Goal: Task Accomplishment & Management: Manage account settings

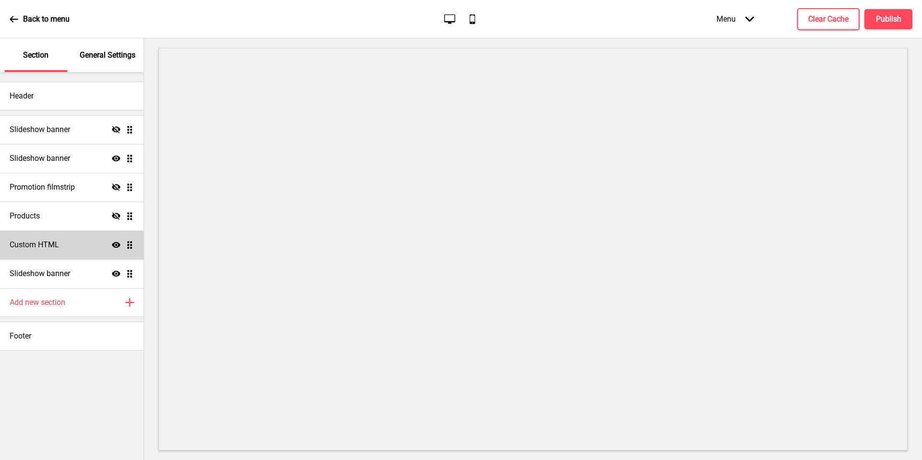
click at [75, 243] on div "Custom HTML Show Drag" at bounding box center [72, 244] width 144 height 29
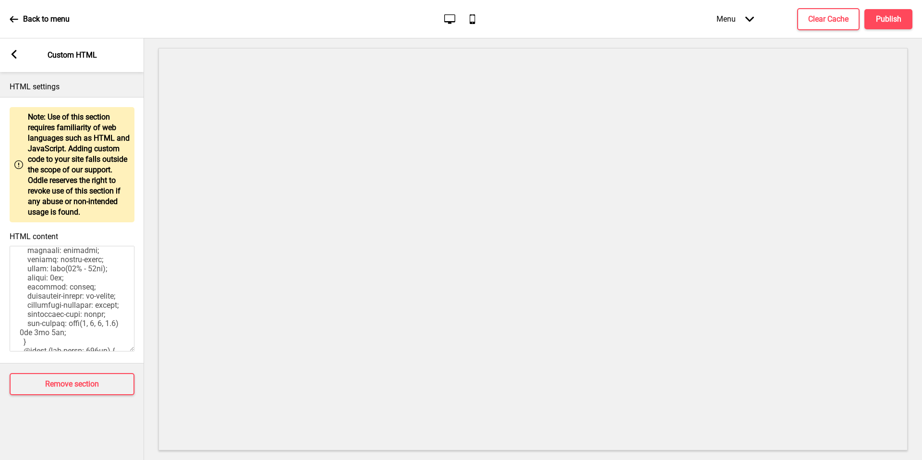
scroll to position [83, 0]
click at [76, 297] on textarea "HTML content" at bounding box center [72, 299] width 125 height 106
drag, startPoint x: 61, startPoint y: 339, endPoint x: 0, endPoint y: 145, distance: 204.1
click at [0, 145] on div "Warning Note: Use of this section requires familiarity of web languages such as…" at bounding box center [72, 230] width 144 height 266
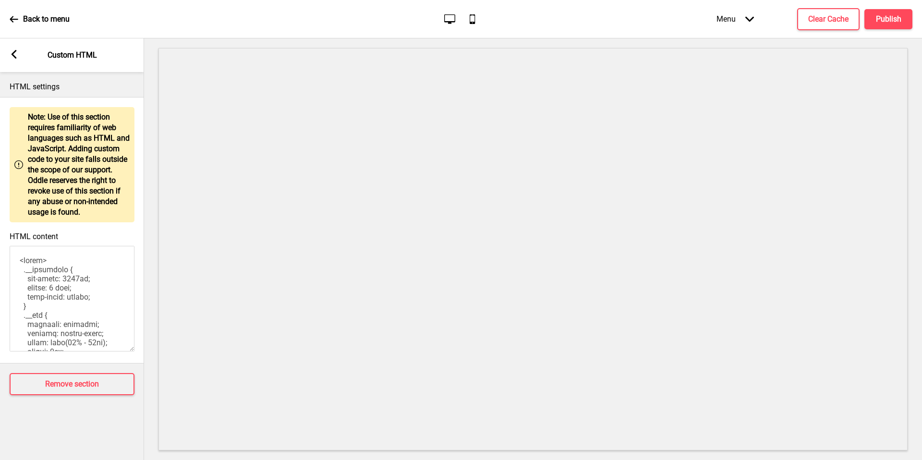
click at [98, 325] on textarea "HTML content" at bounding box center [72, 299] width 125 height 106
click at [89, 315] on textarea "HTML content" at bounding box center [72, 299] width 125 height 106
drag, startPoint x: 80, startPoint y: 336, endPoint x: 17, endPoint y: 70, distance: 273.4
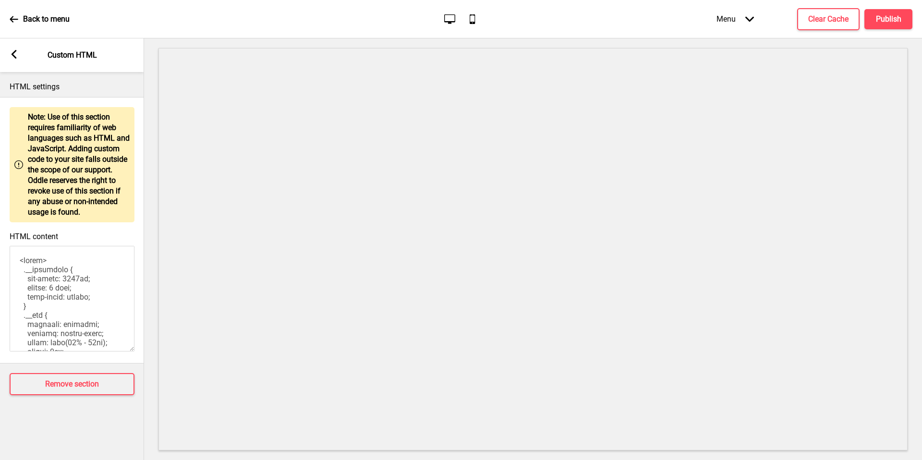
click at [17, 70] on div "Arrow left Custom HTML HTML settings Warning Note: Use of this section requires…" at bounding box center [72, 249] width 144 height 422
paste textarea "<style> .__container { max-width: 1200px; margin: 0 auto; text-align: center; }…"
type textarea "<style> .__container { max-width: 1200px; margin: 0 auto; text-align: center; }…"
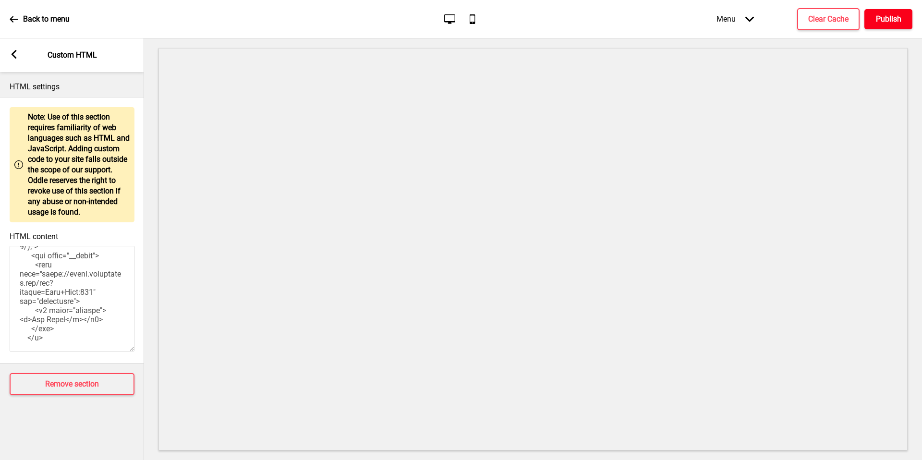
click at [880, 19] on h4 "Publish" at bounding box center [888, 19] width 25 height 11
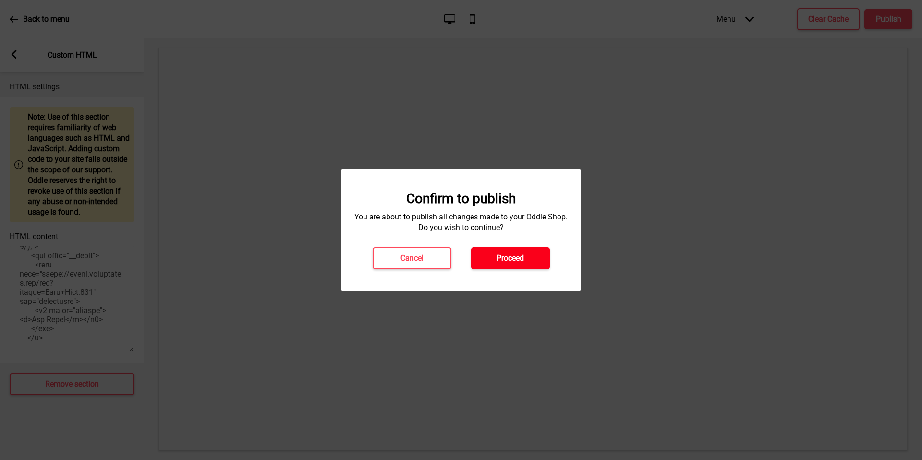
click at [503, 264] on button "Proceed" at bounding box center [510, 258] width 79 height 22
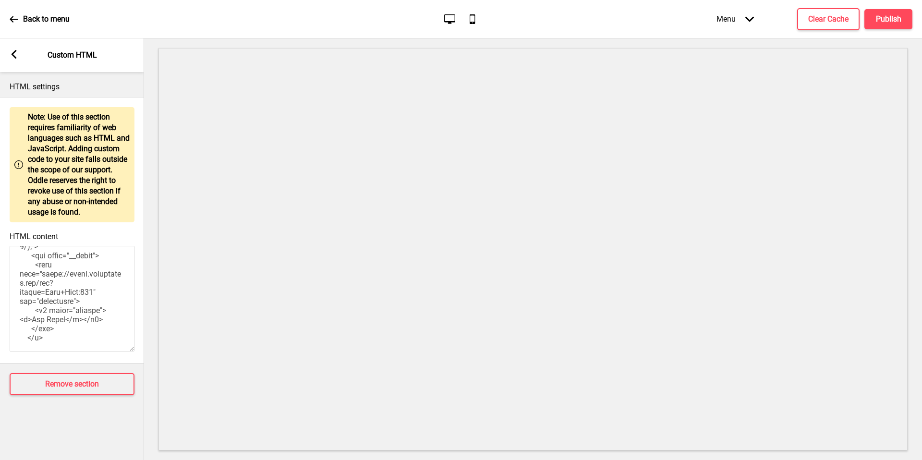
click at [18, 50] on div "Arrow left Custom HTML" at bounding box center [72, 55] width 144 height 34
click at [15, 19] on icon at bounding box center [14, 19] width 8 height 6
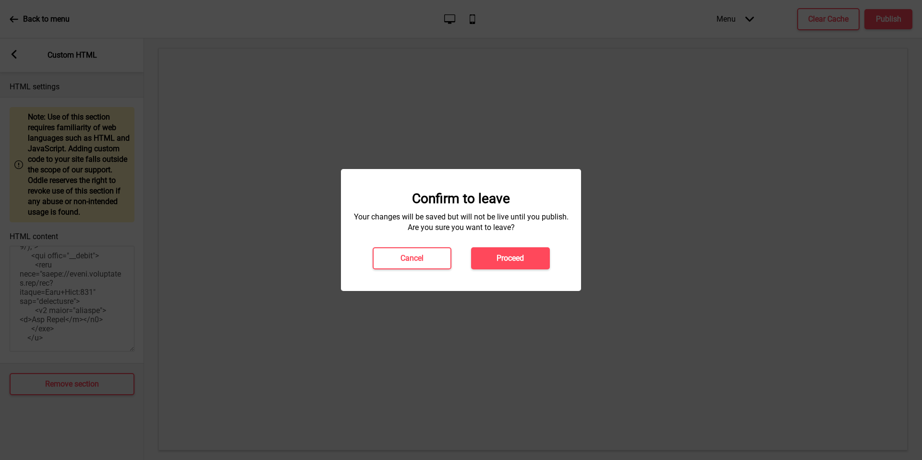
click at [514, 273] on div "Confirm to leave Your changes will be saved but will not be live until you publ…" at bounding box center [461, 230] width 240 height 122
click at [513, 259] on h4 "Proceed" at bounding box center [510, 258] width 27 height 11
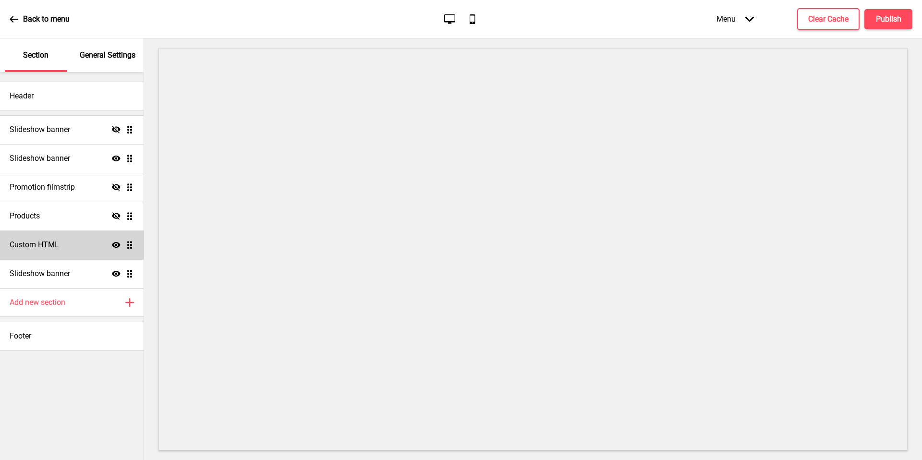
click at [60, 241] on div "Custom HTML Show Drag" at bounding box center [72, 244] width 144 height 29
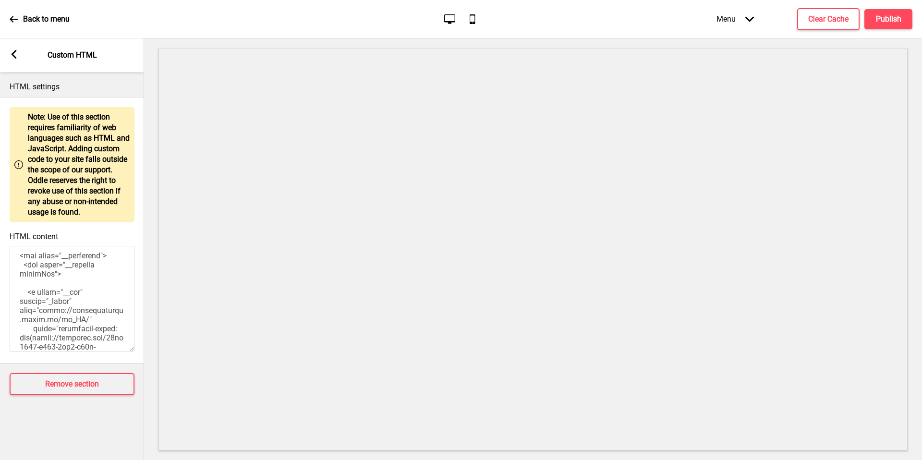
scroll to position [603, 0]
click at [48, 266] on textarea "HTML content" at bounding box center [72, 299] width 125 height 106
click at [77, 272] on textarea "HTML content" at bounding box center [72, 299] width 125 height 106
paste textarea "[DOMAIN_NAME]"
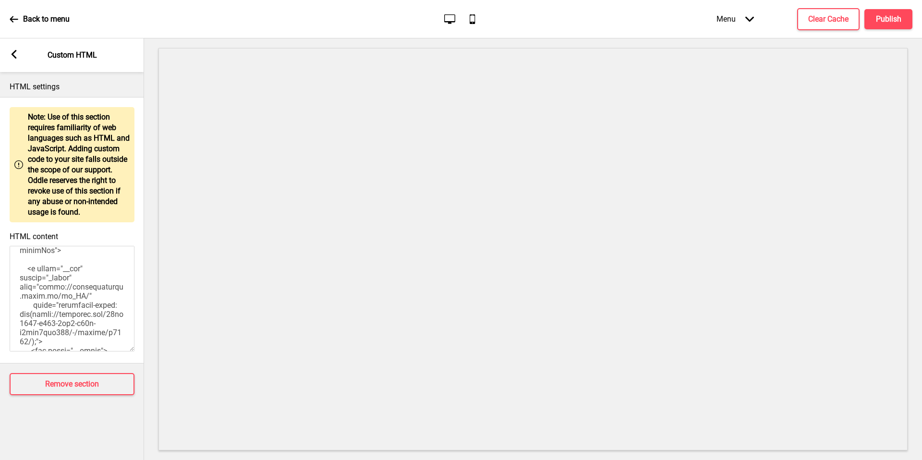
click at [65, 262] on textarea "HTML content" at bounding box center [72, 299] width 125 height 106
drag, startPoint x: 67, startPoint y: 264, endPoint x: 80, endPoint y: 270, distance: 14.6
click at [80, 270] on textarea "HTML content" at bounding box center [72, 299] width 125 height 106
paste textarea "[DOMAIN_NAME]"
click at [153, 277] on div at bounding box center [533, 249] width 778 height 422
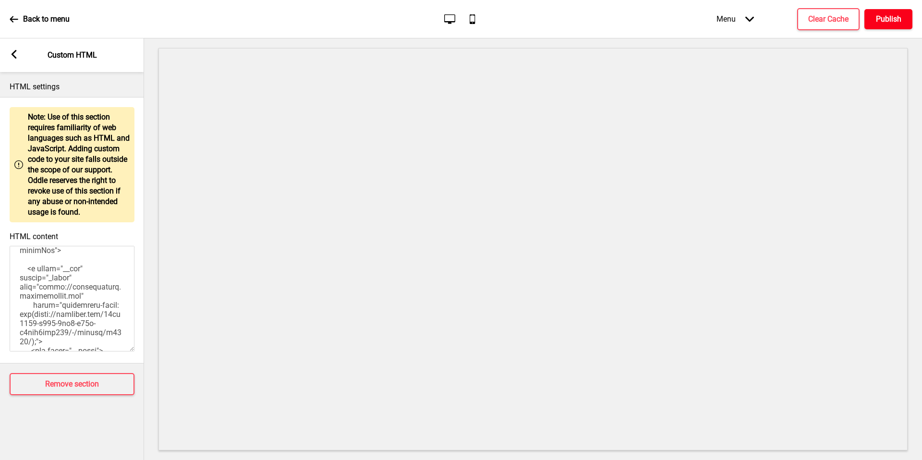
click at [877, 20] on h4 "Publish" at bounding box center [888, 19] width 25 height 11
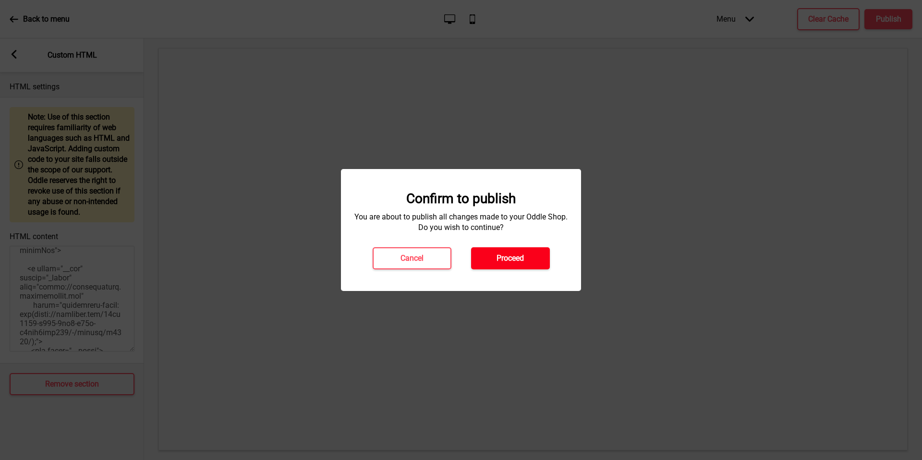
click at [517, 266] on button "Proceed" at bounding box center [510, 258] width 79 height 22
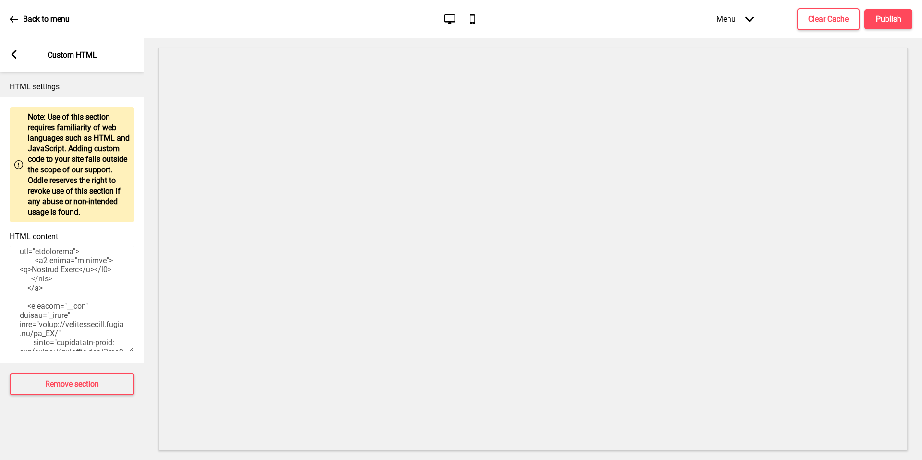
scroll to position [781, 0]
click at [65, 267] on textarea "HTML content" at bounding box center [72, 299] width 125 height 106
drag, startPoint x: 66, startPoint y: 267, endPoint x: 79, endPoint y: 277, distance: 15.9
click at [79, 277] on textarea "HTML content" at bounding box center [72, 299] width 125 height 106
paste textarea "[DOMAIN_NAME]"
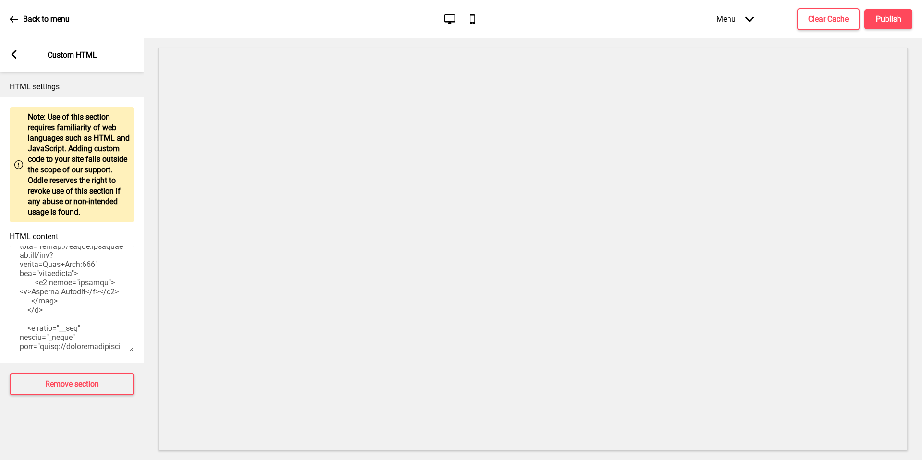
scroll to position [954, 0]
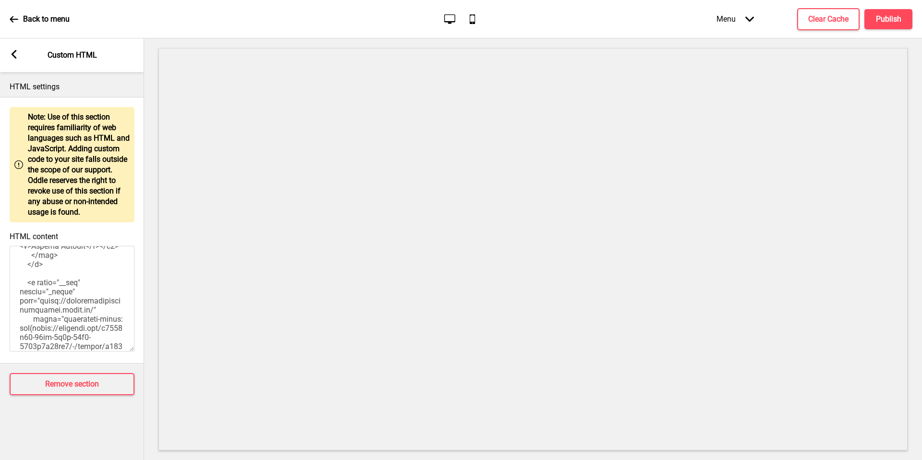
click at [100, 288] on textarea "HTML content" at bounding box center [72, 299] width 125 height 106
click at [98, 291] on textarea "HTML content" at bounding box center [72, 299] width 125 height 106
click at [92, 292] on textarea "HTML content" at bounding box center [72, 299] width 125 height 106
click at [94, 298] on textarea "HTML content" at bounding box center [72, 299] width 125 height 106
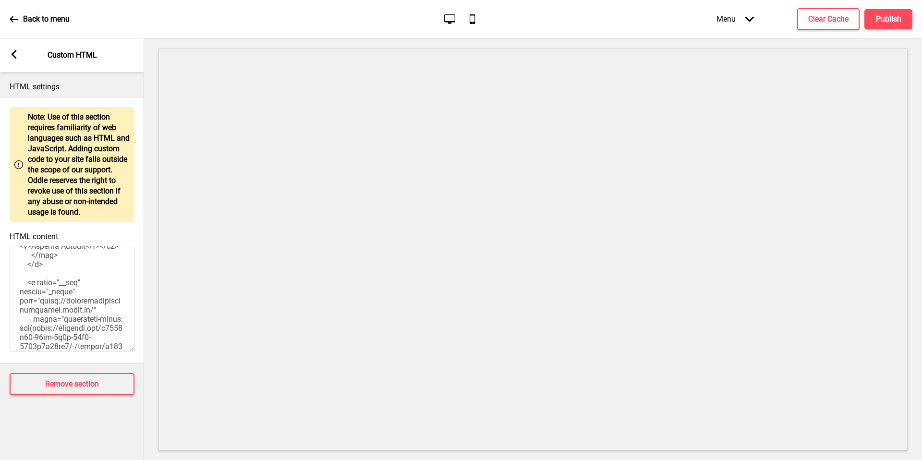
paste textarea "[DOMAIN_NAME]"
type textarea "<style> .__container { max-width: 1200px; margin: 0 auto; text-align: center; }…"
click at [891, 19] on h4 "Publish" at bounding box center [888, 19] width 25 height 11
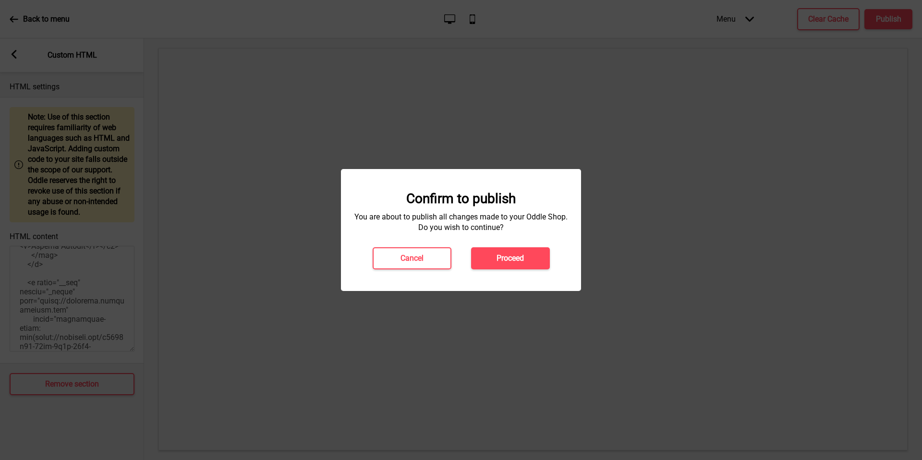
click at [522, 256] on h4 "Proceed" at bounding box center [510, 258] width 27 height 11
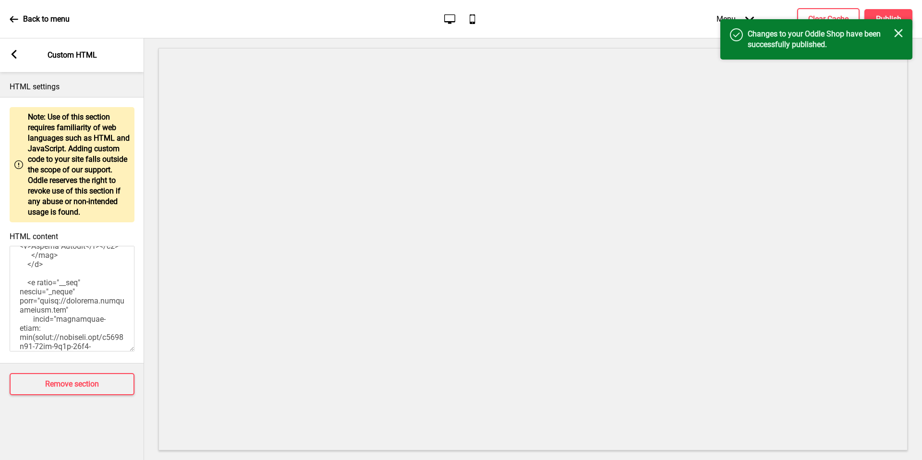
click at [74, 25] on div "Back to menu Desktop Mobile Menu Arrow down Product Page Store Information Chec…" at bounding box center [461, 19] width 922 height 38
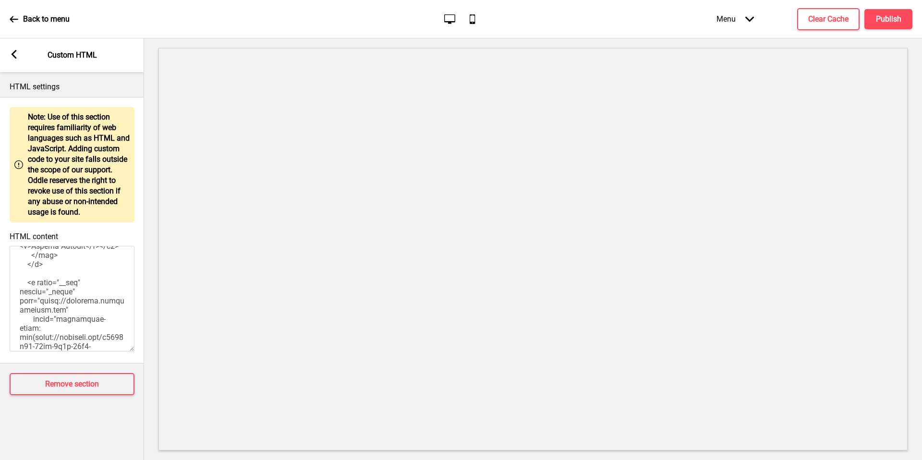
click at [61, 23] on p "Back to menu" at bounding box center [46, 19] width 47 height 11
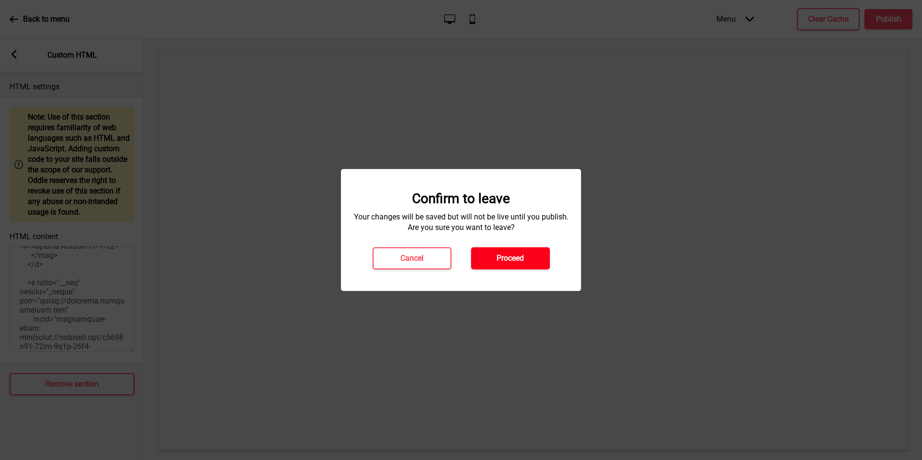
click at [506, 260] on h4 "Proceed" at bounding box center [510, 258] width 27 height 11
